Goal: Information Seeking & Learning: Learn about a topic

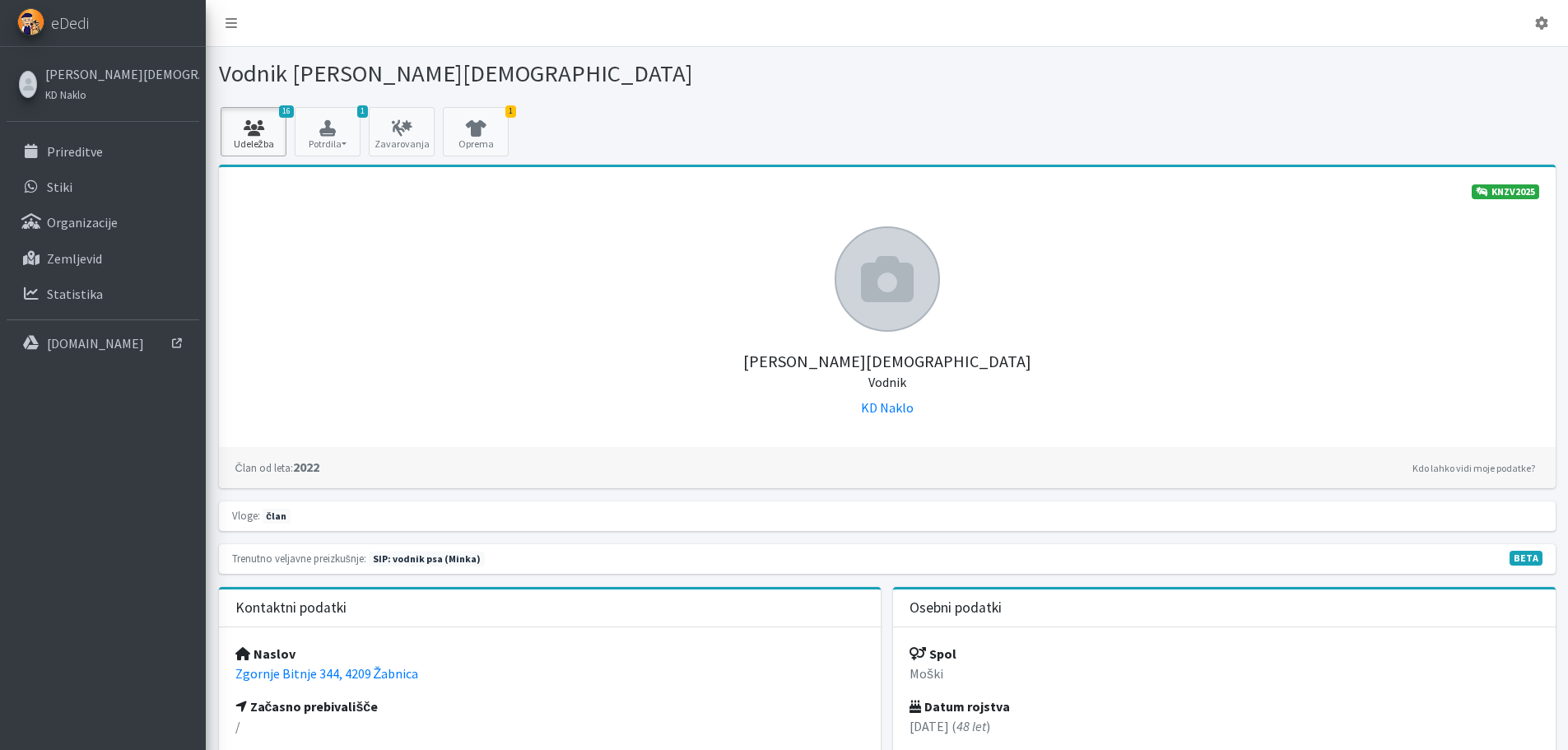
click at [264, 133] on icon at bounding box center [253, 128] width 56 height 17
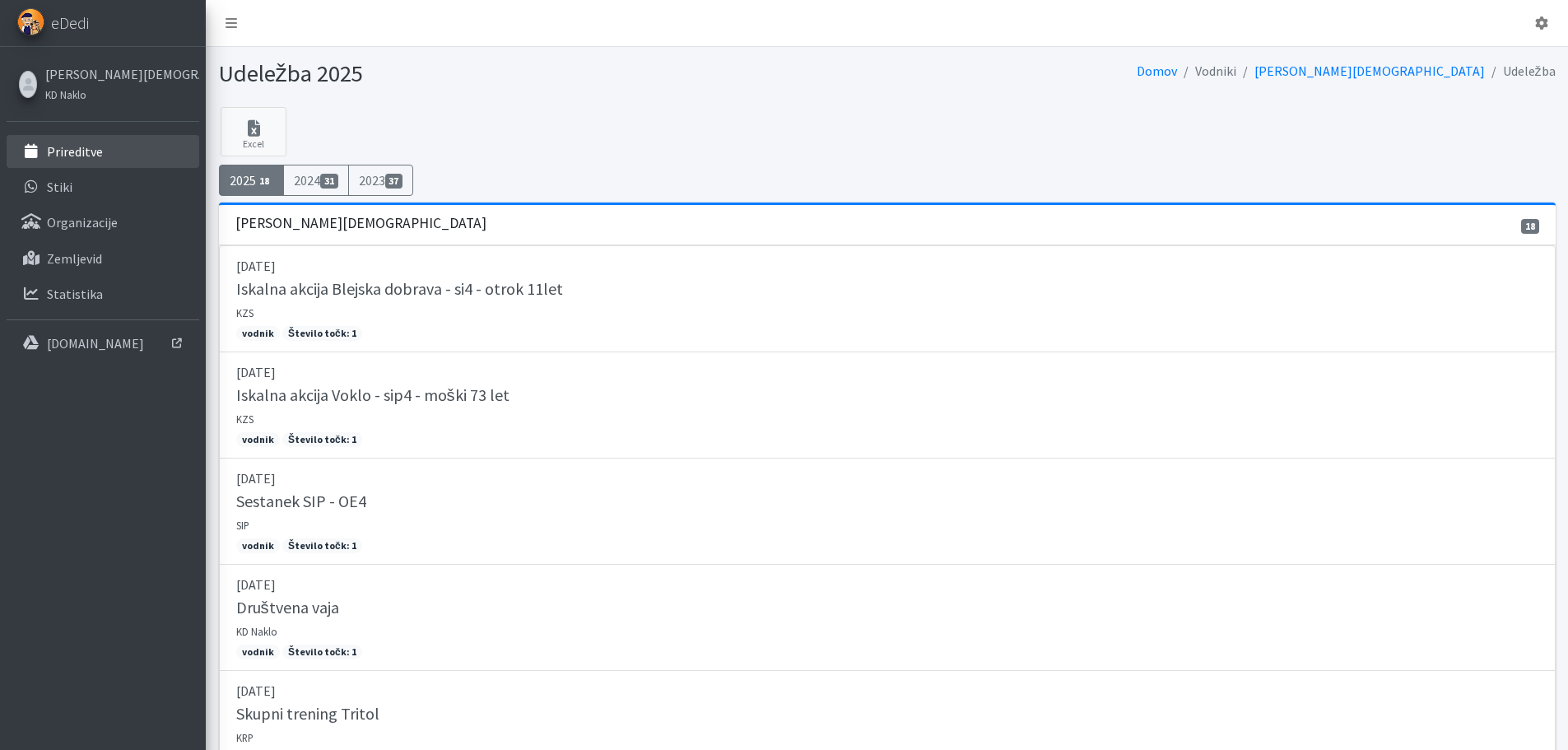
click at [78, 151] on p "Prireditve" at bounding box center [75, 151] width 56 height 17
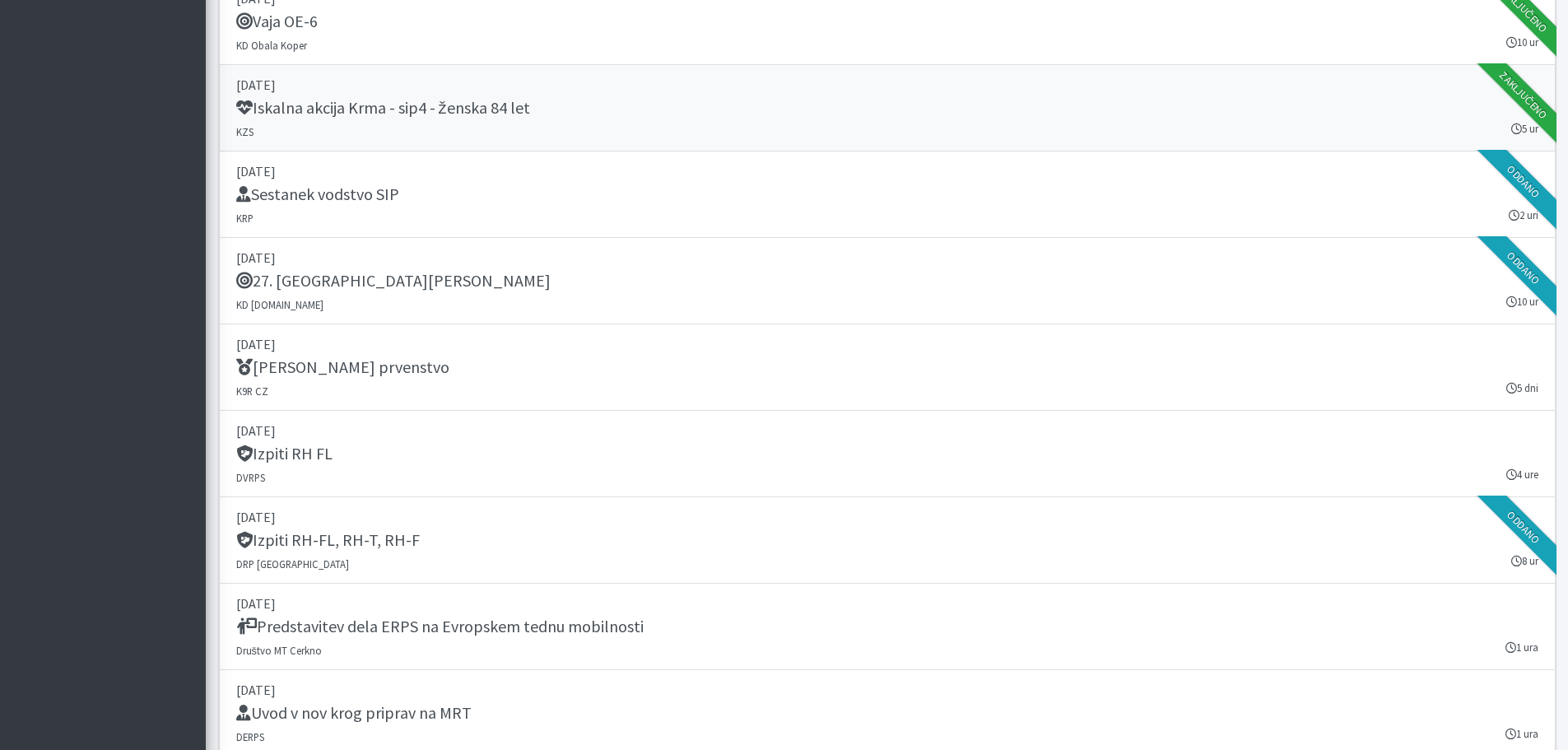
scroll to position [2140, 0]
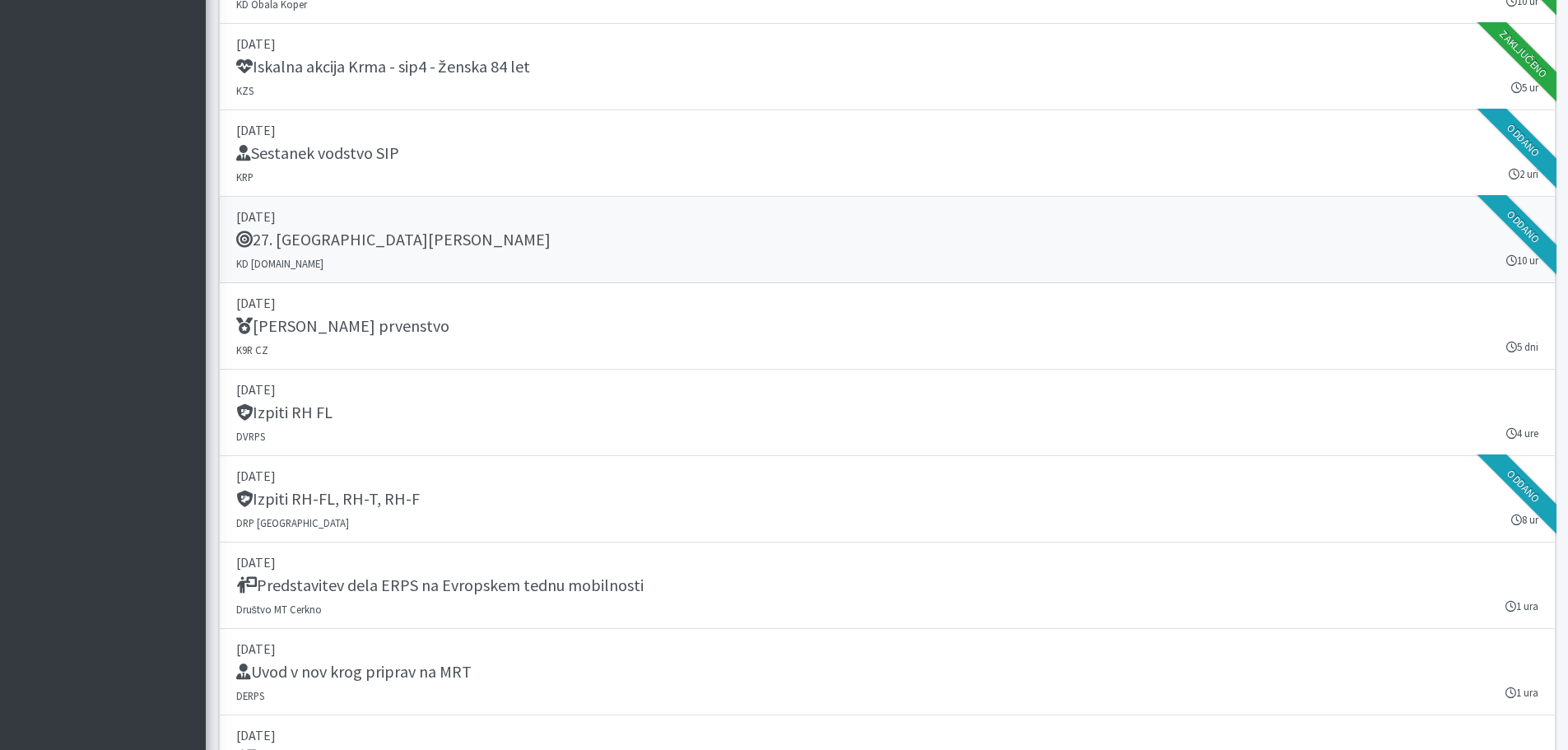
click at [424, 244] on h5 "27. Memorial Boža Talana" at bounding box center [393, 239] width 314 height 20
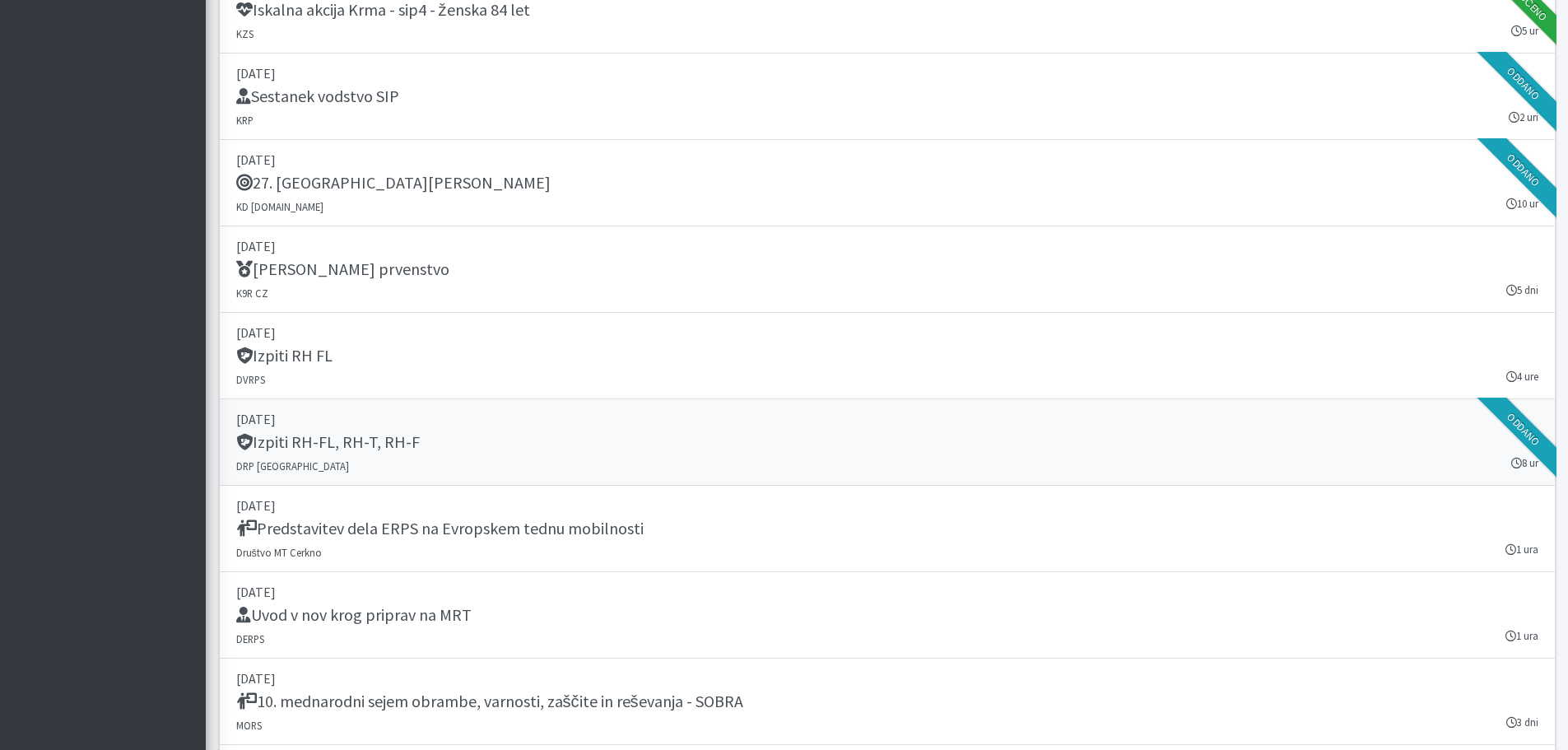
scroll to position [2221, 0]
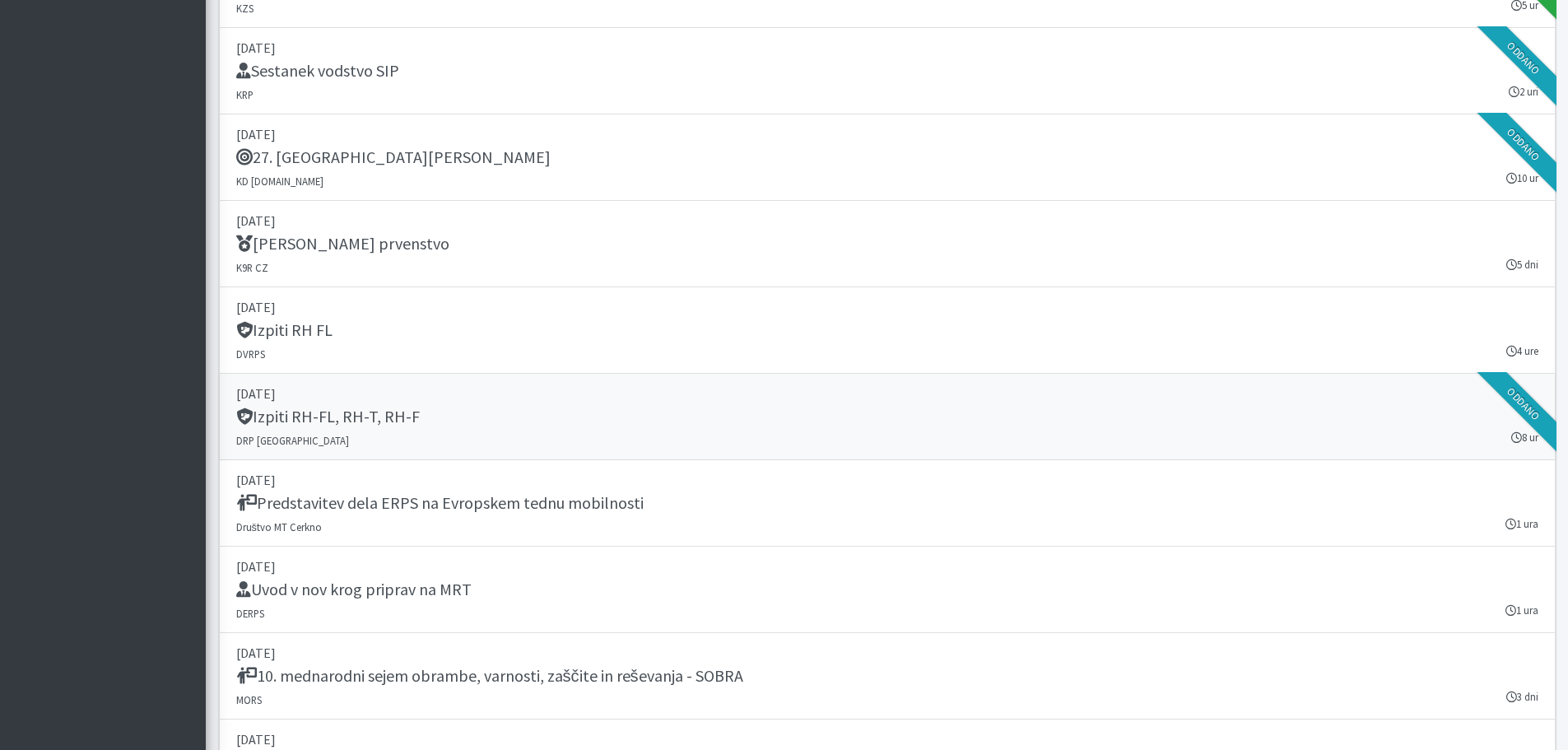
click at [380, 423] on h5 "Izpiti RH-FL, RH-T, RH-F" at bounding box center [328, 416] width 183 height 20
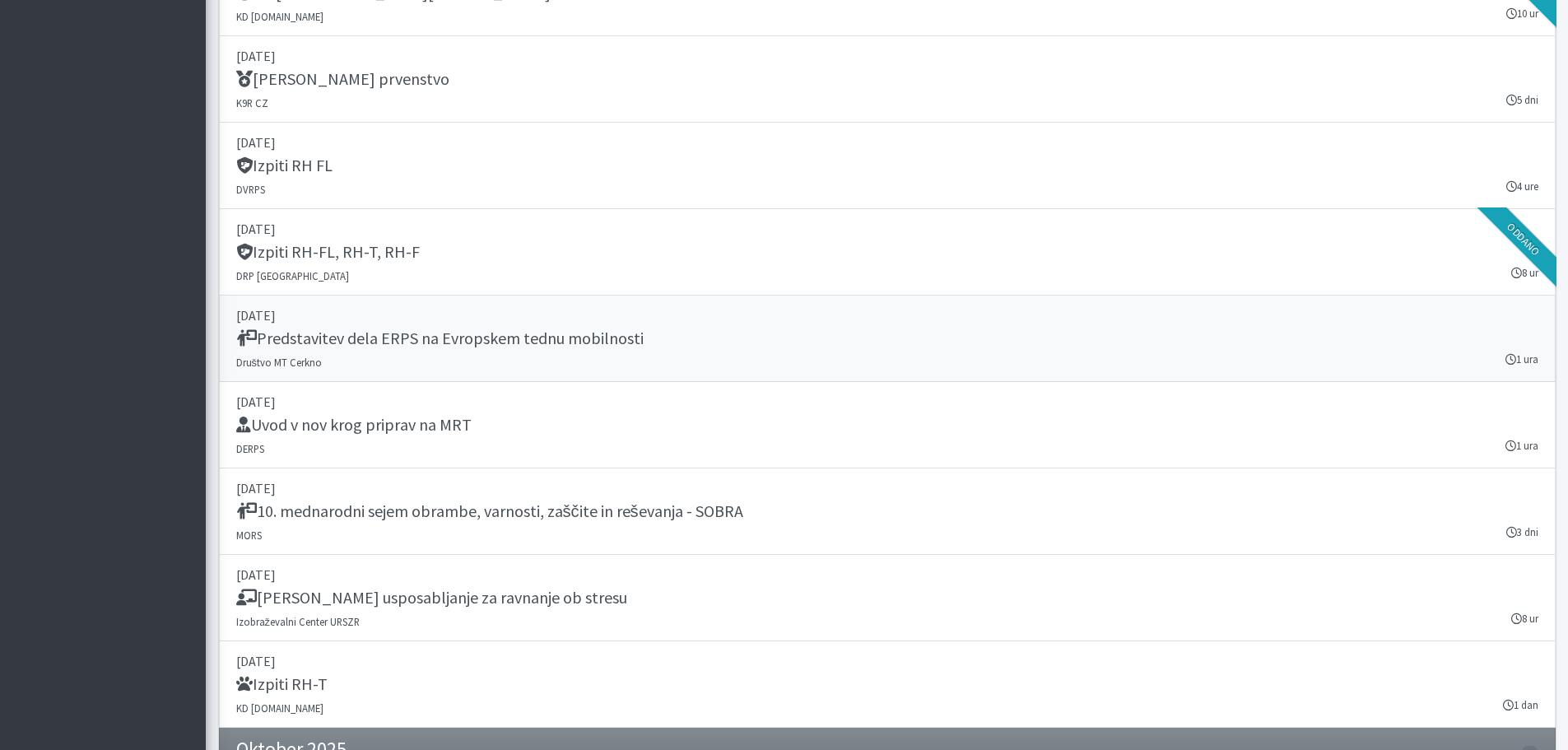
scroll to position [2469, 0]
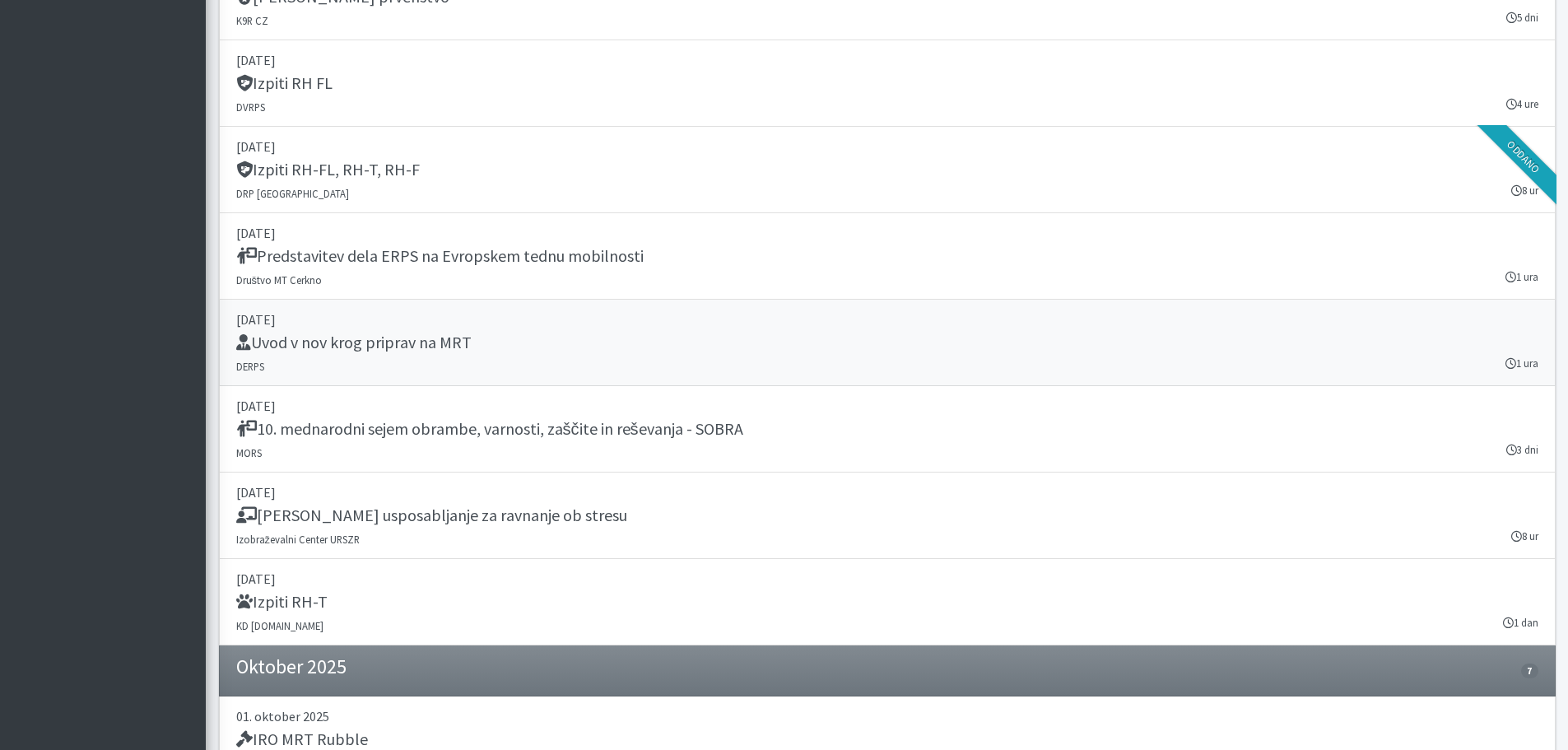
click at [437, 343] on h5 "Uvod v nov krog priprav na MRT" at bounding box center [353, 343] width 235 height 20
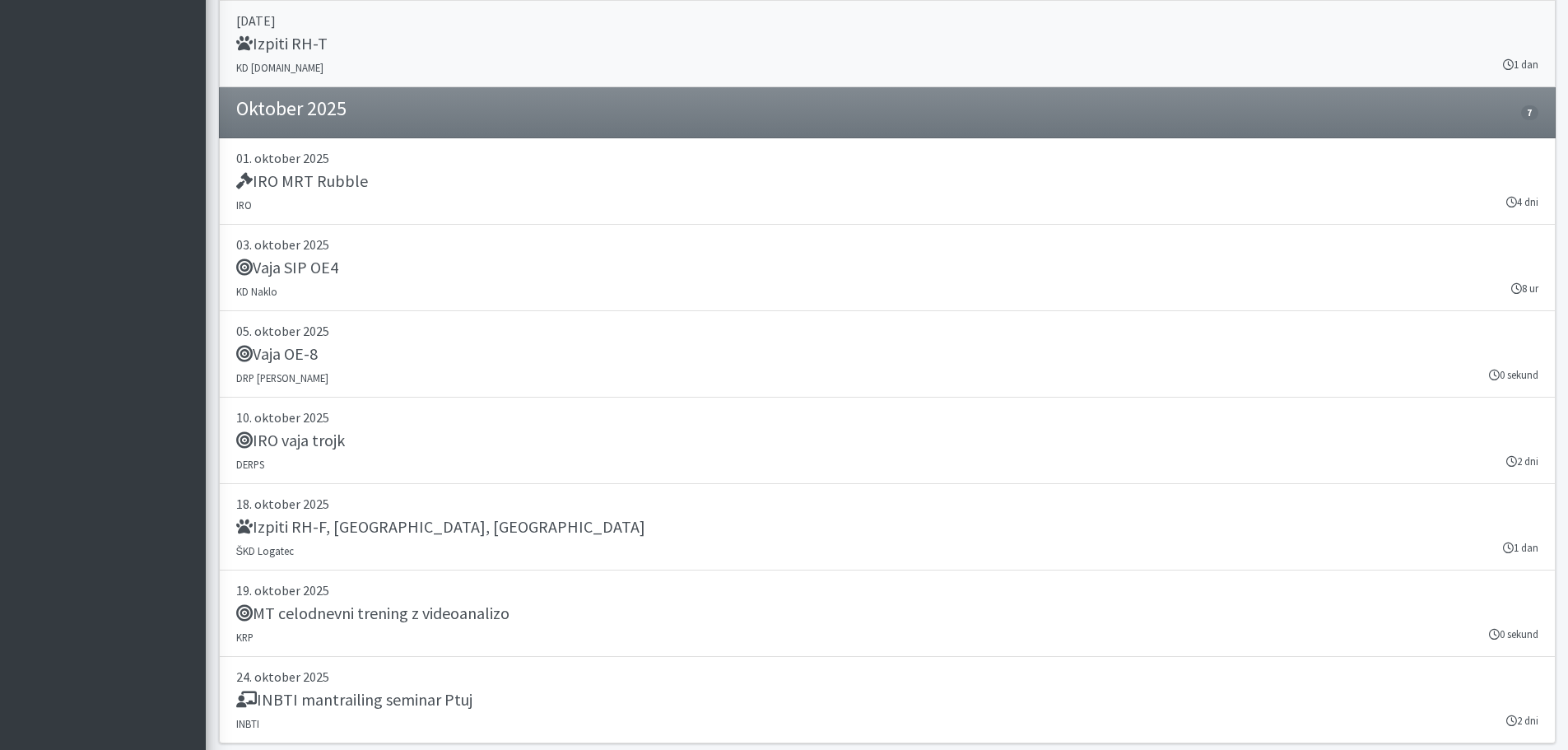
scroll to position [3044, 0]
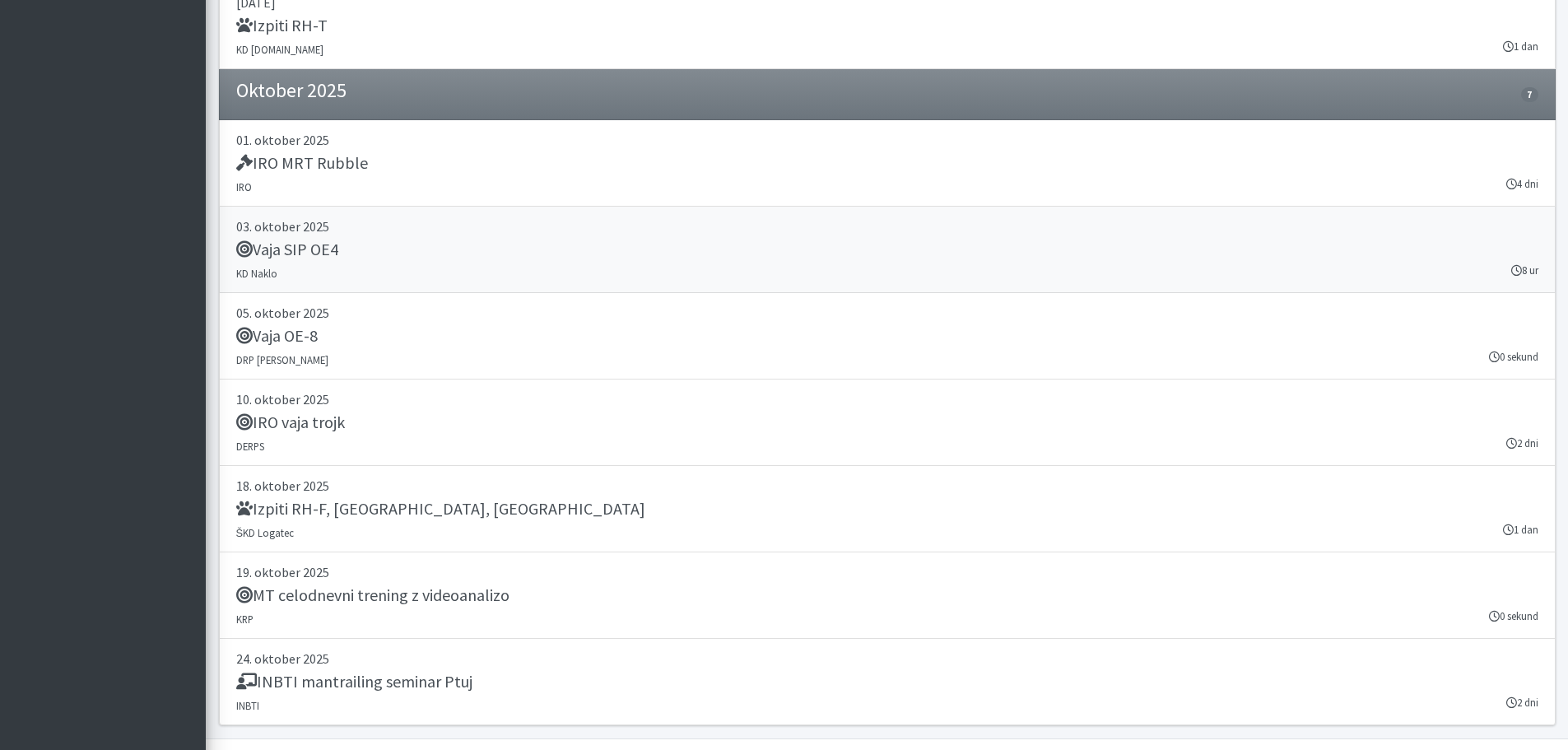
click at [314, 252] on h5 "Vaja SIP OE4" at bounding box center [287, 249] width 102 height 20
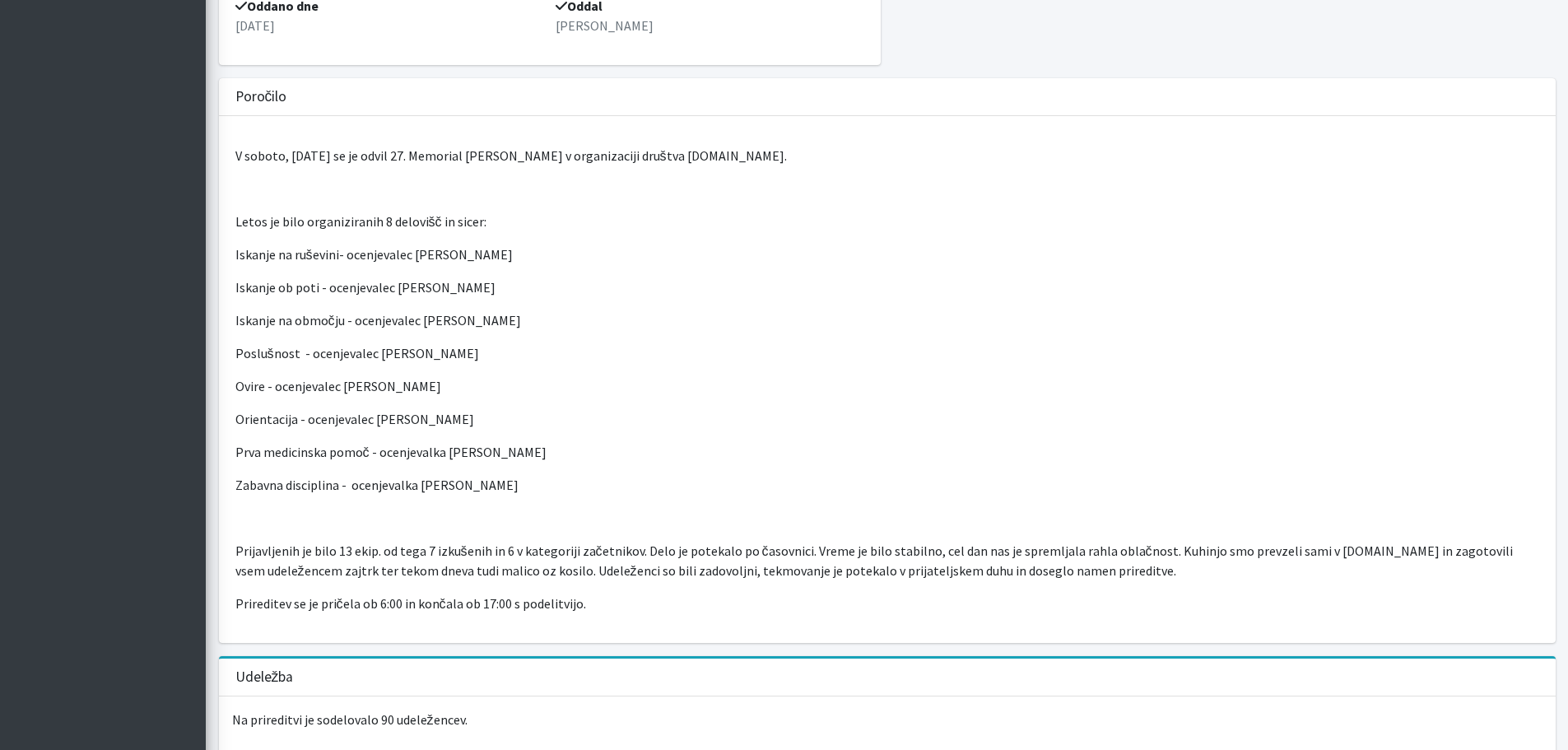
scroll to position [411, 0]
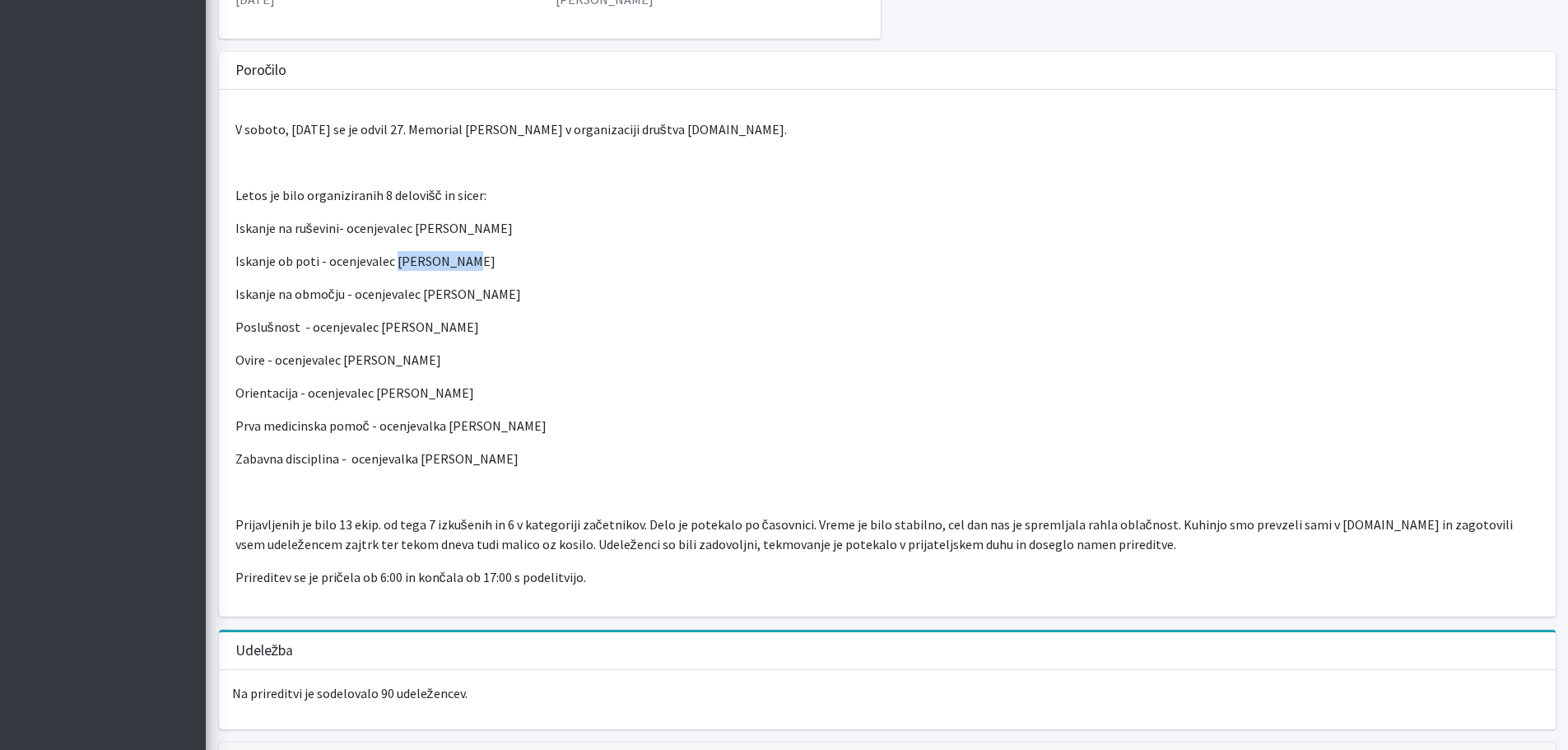
drag, startPoint x: 475, startPoint y: 266, endPoint x: 395, endPoint y: 264, distance: 80.0
click at [395, 264] on p "Iskanje ob poti - ocenjevalec Gregor Šonc" at bounding box center [887, 261] width 1303 height 20
drag, startPoint x: 454, startPoint y: 394, endPoint x: 376, endPoint y: 393, distance: 78.0
click at [375, 393] on p "Orientacija - ocenjevalec Primož Kanič" at bounding box center [887, 393] width 1303 height 20
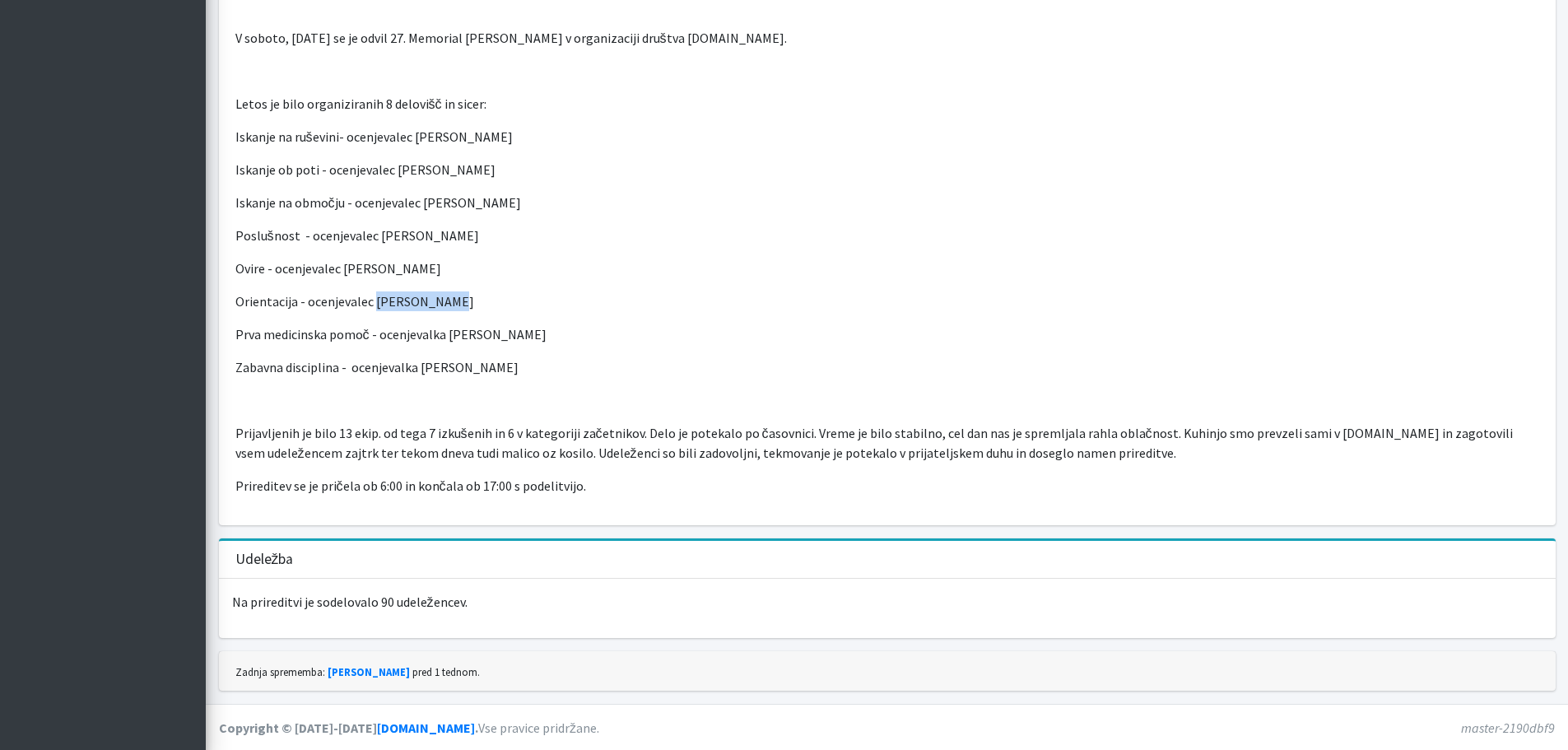
scroll to position [504, 0]
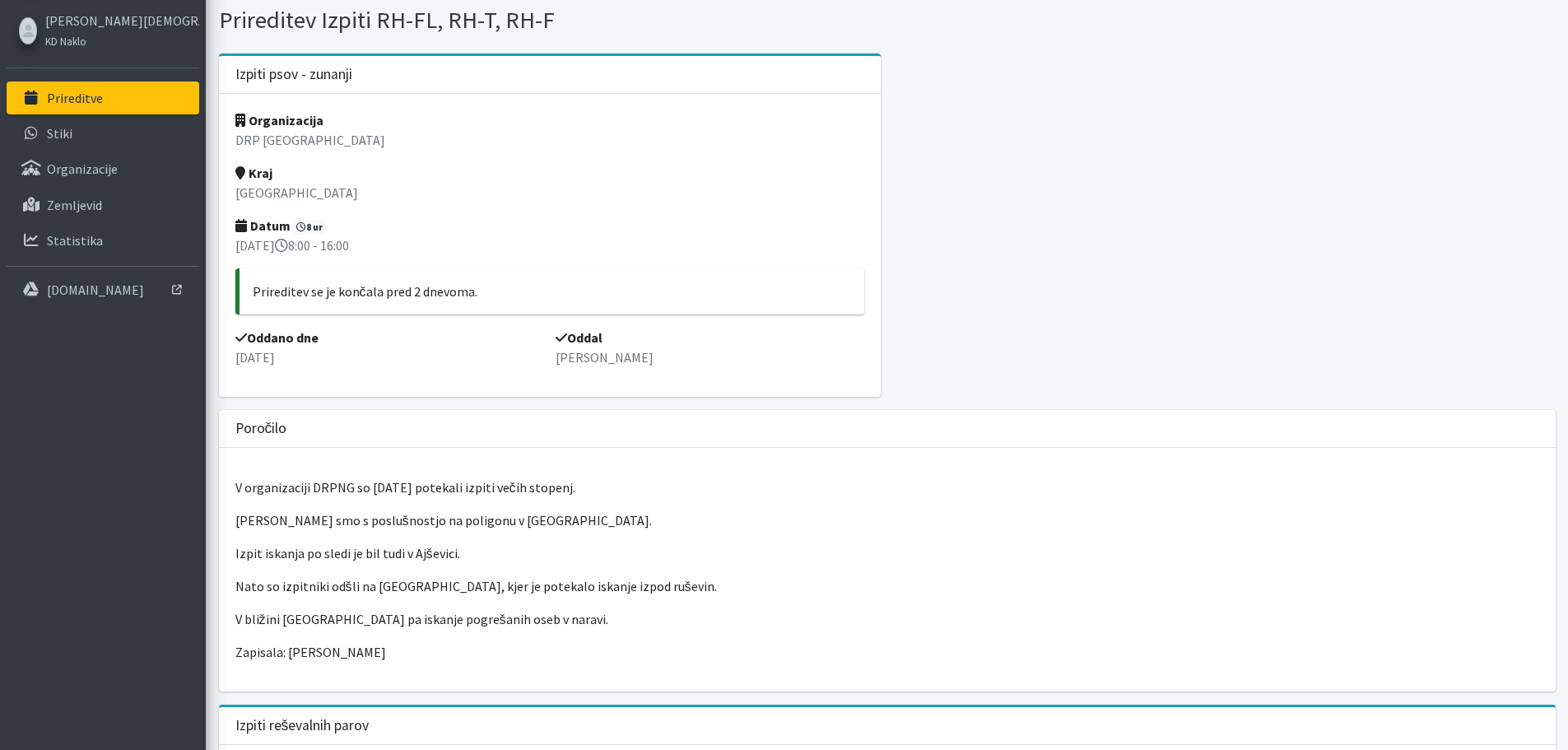
scroll to position [83, 0]
